Goal: Task Accomplishment & Management: Complete application form

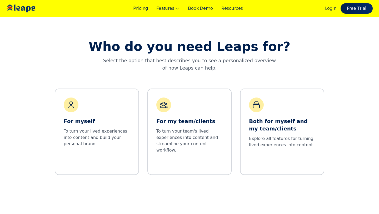
scroll to position [214, 0]
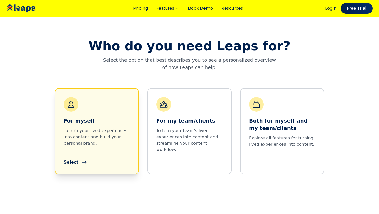
click at [130, 137] on div "For myself To turn your lived experiences into content and build your personal …" at bounding box center [97, 131] width 84 height 86
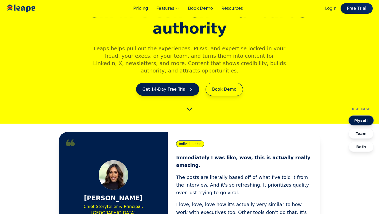
scroll to position [0, 0]
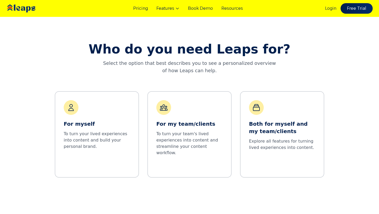
scroll to position [214, 0]
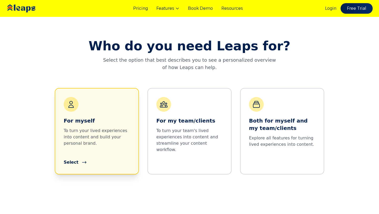
click at [99, 113] on div "For myself To turn your lived experiences into content and build your personal …" at bounding box center [97, 131] width 66 height 68
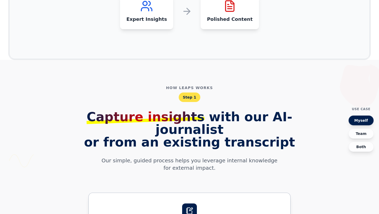
scroll to position [675, 0]
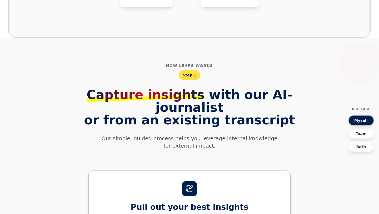
click at [358, 135] on button "Team" at bounding box center [361, 134] width 25 height 10
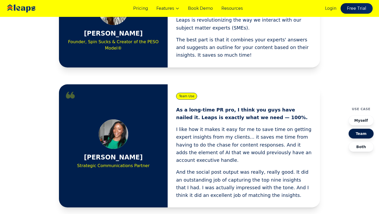
scroll to position [214, 0]
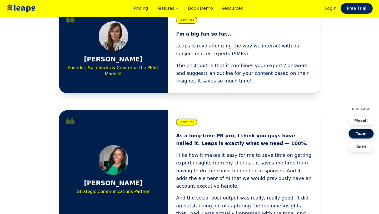
click at [360, 119] on button "Myself" at bounding box center [361, 120] width 25 height 10
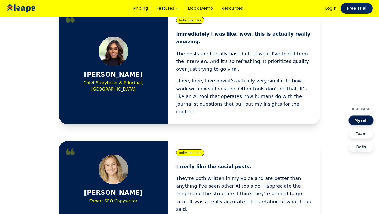
click at [360, 119] on button "Myself" at bounding box center [361, 120] width 25 height 10
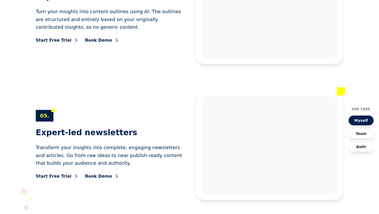
scroll to position [2379, 0]
